Goal: Task Accomplishment & Management: Manage account settings

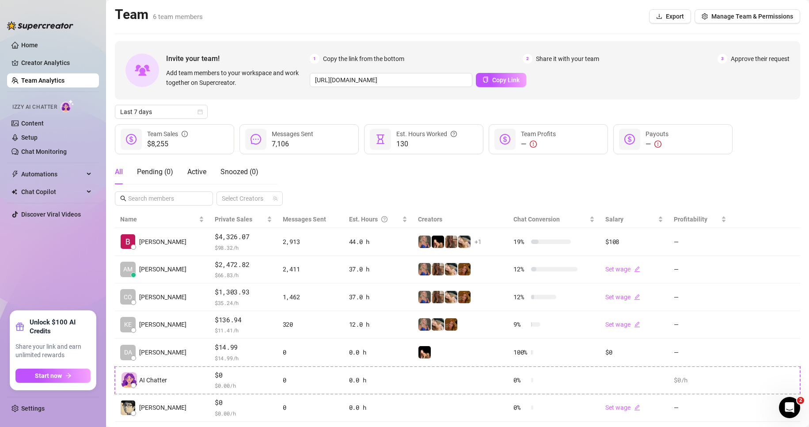
click at [48, 269] on ul "Home Creator Analytics Team Analytics Izzy AI Chatter Content Setup Chat Monito…" at bounding box center [53, 170] width 92 height 272
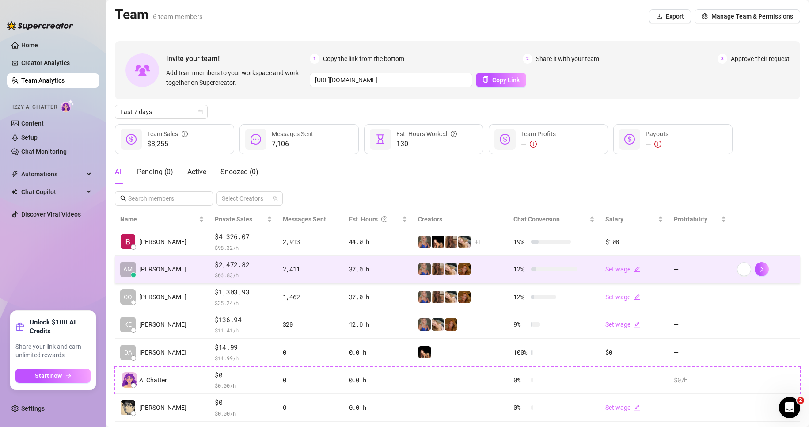
scroll to position [21, 0]
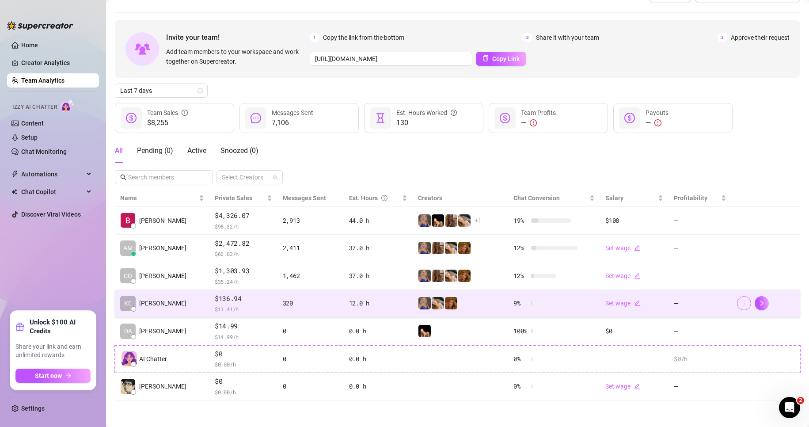
click at [741, 303] on icon "more" at bounding box center [744, 303] width 6 height 6
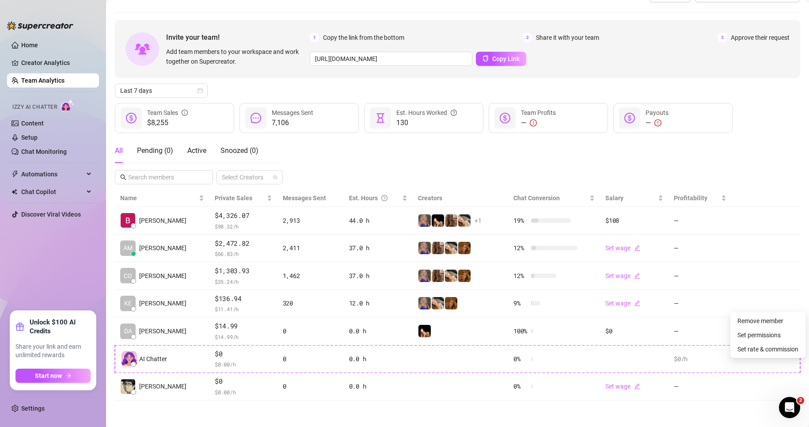
scroll to position [0, 0]
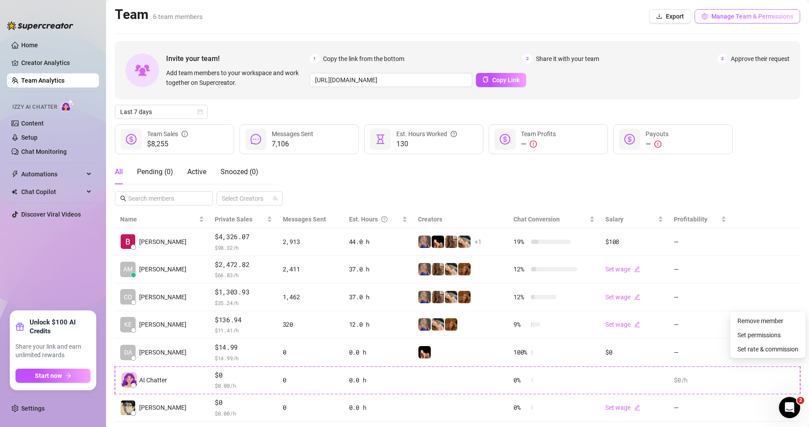
click at [745, 21] on button "Manage Team & Permissions" at bounding box center [747, 16] width 106 height 14
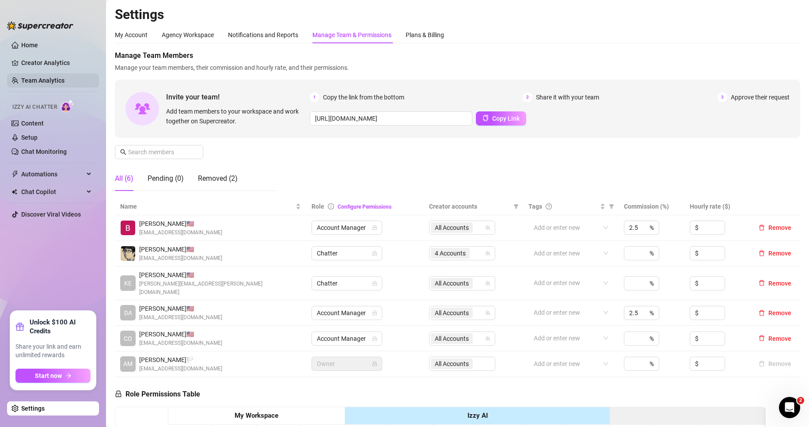
click at [37, 80] on link "Team Analytics" at bounding box center [42, 80] width 43 height 7
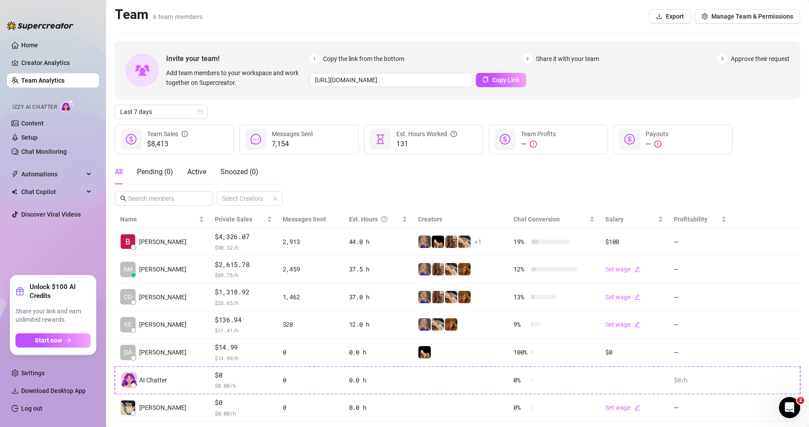
click at [470, 190] on div "All Pending ( 0 ) Active Snoozed ( 0 ) Select Creators" at bounding box center [457, 182] width 685 height 46
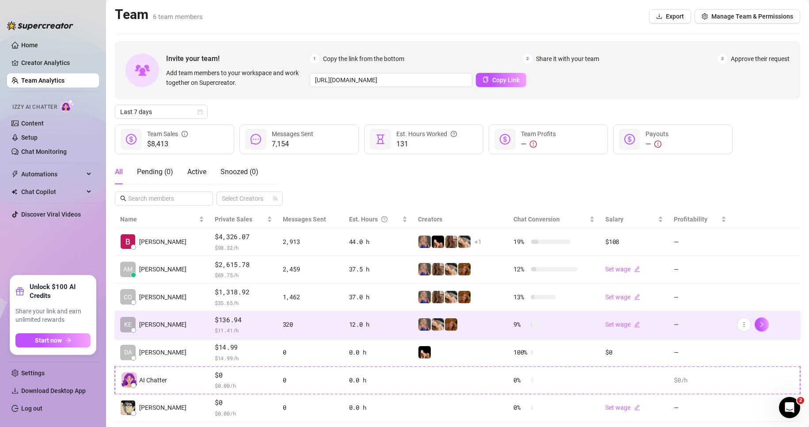
click at [289, 324] on div "320" at bounding box center [311, 324] width 56 height 10
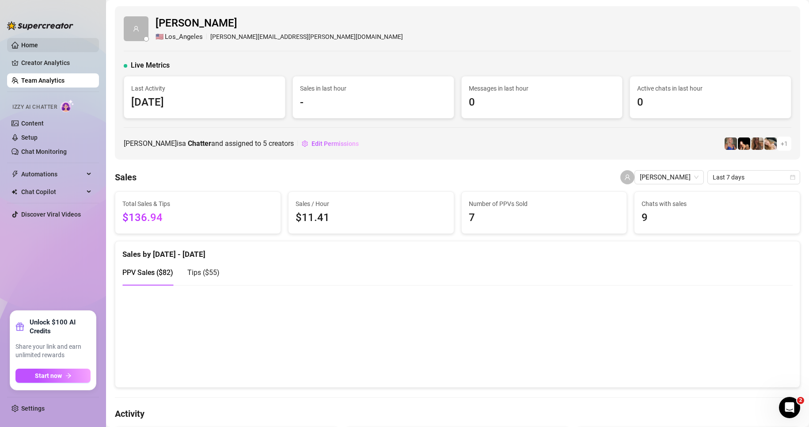
click at [28, 42] on link "Home" at bounding box center [29, 45] width 17 height 7
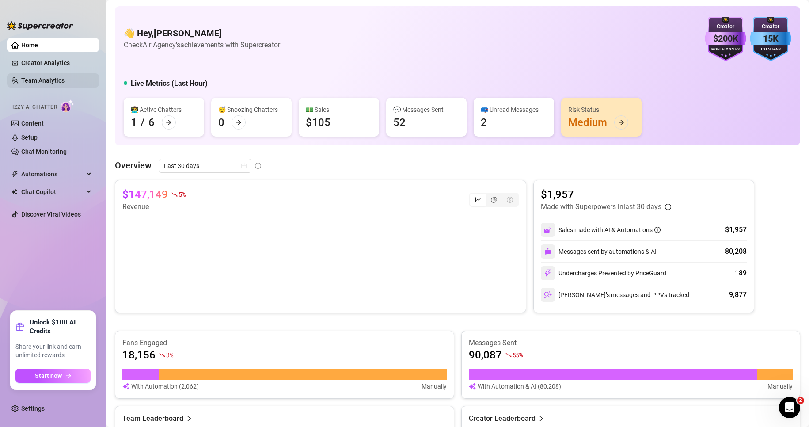
click at [41, 77] on link "Team Analytics" at bounding box center [42, 80] width 43 height 7
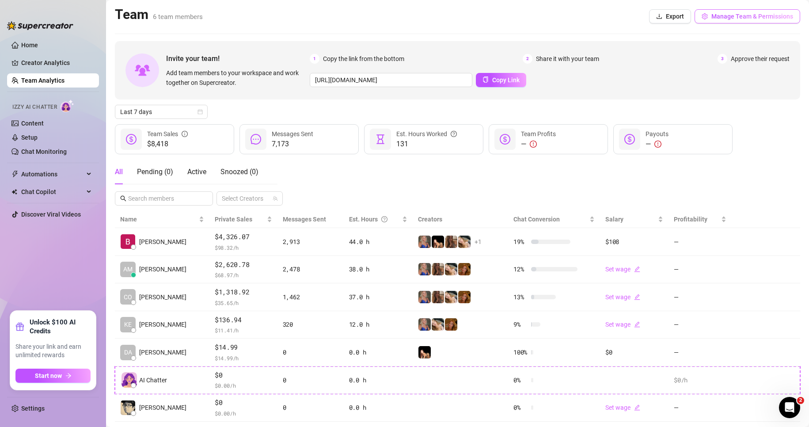
click at [741, 23] on button "Manage Team & Permissions" at bounding box center [747, 16] width 106 height 14
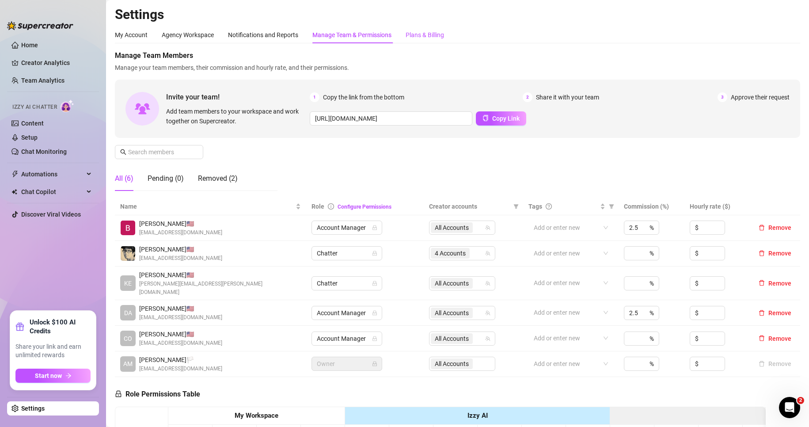
click at [430, 34] on div "Plans & Billing" at bounding box center [424, 35] width 38 height 10
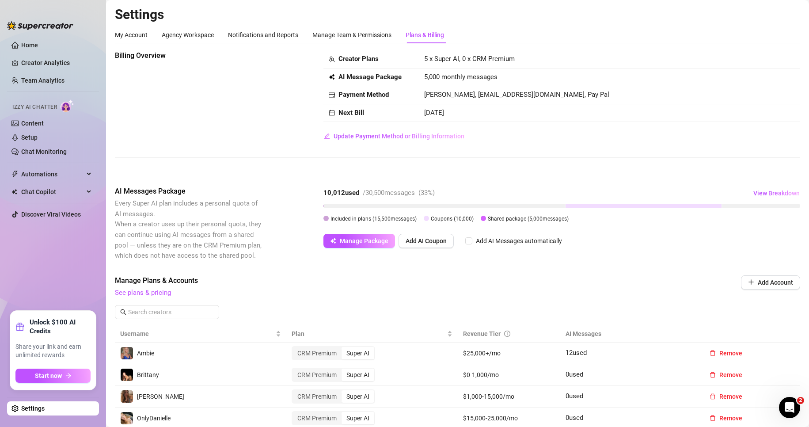
scroll to position [88, 0]
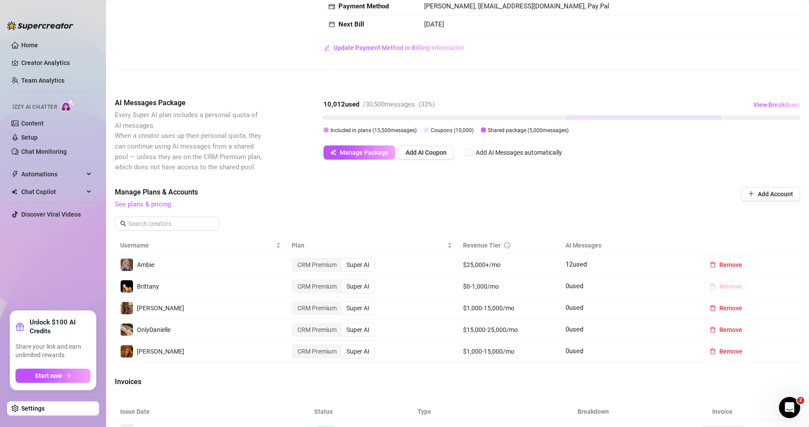
click at [730, 286] on span "Remove" at bounding box center [730, 286] width 23 height 7
click at [783, 264] on span "OK" at bounding box center [779, 263] width 8 height 7
